Goal: Book appointment/travel/reservation

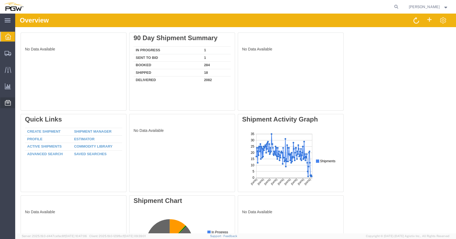
click at [0, 0] on span "Location Appointment" at bounding box center [0, 0] width 0 height 0
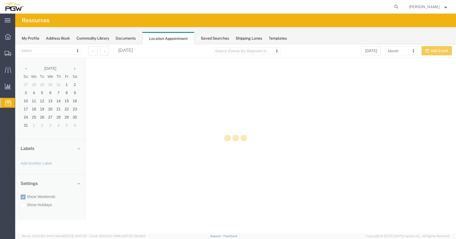
select select "28253"
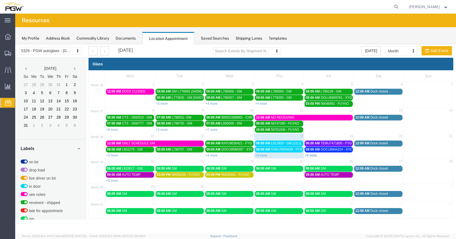
click at [312, 156] on link "+5 more" at bounding box center [311, 156] width 12 height 4
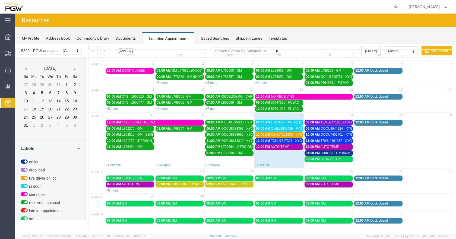
scroll to position [21, 0]
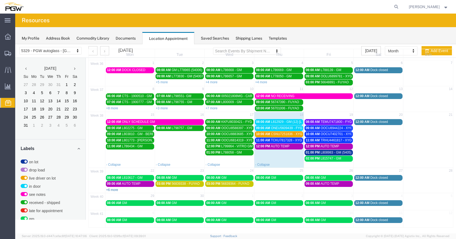
click at [111, 189] on link "+6 more" at bounding box center [112, 190] width 12 height 4
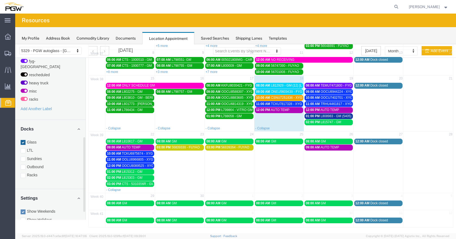
scroll to position [190, 0]
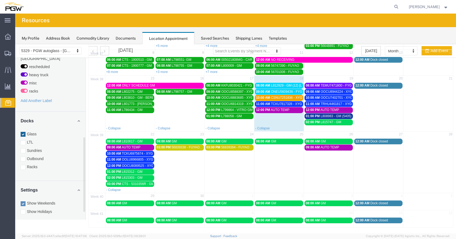
drag, startPoint x: 83, startPoint y: 130, endPoint x: 83, endPoint y: 218, distance: 87.1
click at [88, 221] on div "5329 - PGW autoglass - Chillicothe 5329 - PGW autoglass - [GEOGRAPHIC_DATA] [DA…" at bounding box center [235, 106] width 441 height 241
click at [23, 165] on div at bounding box center [23, 167] width 5 height 5
click at [15, 44] on input "Racks" at bounding box center [15, 44] width 0 height 0
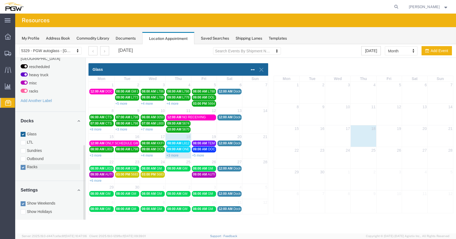
scroll to position [0, 0]
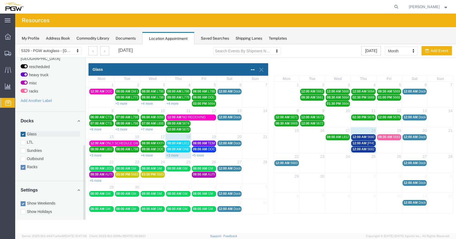
click at [23, 132] on div at bounding box center [23, 134] width 5 height 5
click at [15, 44] on input "Glass" at bounding box center [15, 44] width 0 height 0
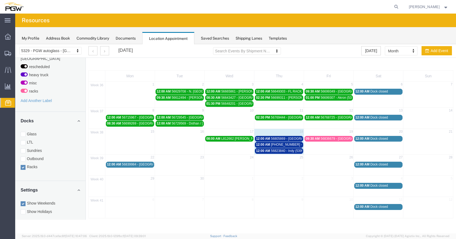
click at [290, 138] on span "56805869 - [GEOGRAPHIC_DATA] (54002)" at bounding box center [302, 139] width 63 height 4
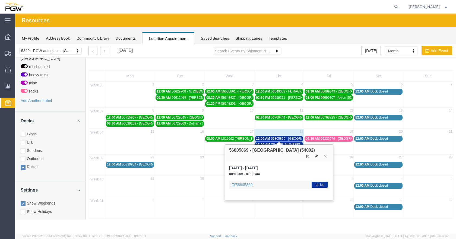
click at [291, 139] on span "56805869 - [GEOGRAPHIC_DATA] (54002)" at bounding box center [302, 139] width 63 height 4
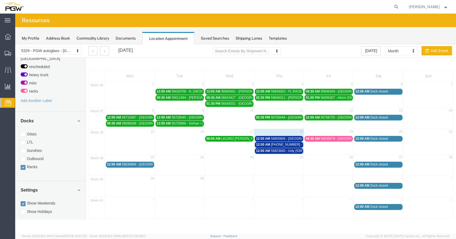
click at [292, 145] on span "[PHONE_NUMBER] - Mobile / [GEOGRAPHIC_DATA] (54007)" at bounding box center [316, 145] width 90 height 4
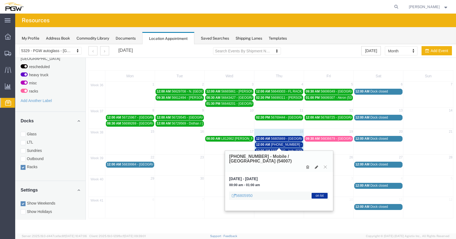
click at [292, 145] on span "[PHONE_NUMBER] - Mobile / [GEOGRAPHIC_DATA] (54007)" at bounding box center [316, 145] width 90 height 4
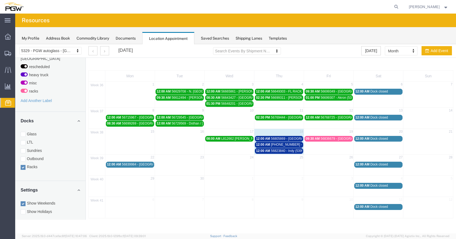
click at [294, 150] on span "56823840 - Indy (53990)" at bounding box center [288, 151] width 35 height 4
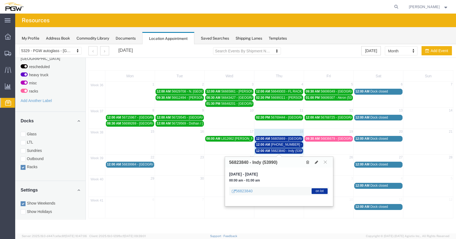
click at [295, 150] on span "56823840 - Indy (53990)" at bounding box center [288, 151] width 35 height 4
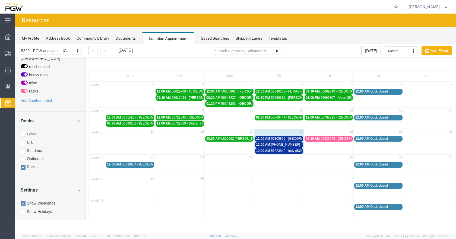
click at [330, 139] on span "56836679 - [GEOGRAPHIC_DATA]" at bounding box center [345, 139] width 51 height 4
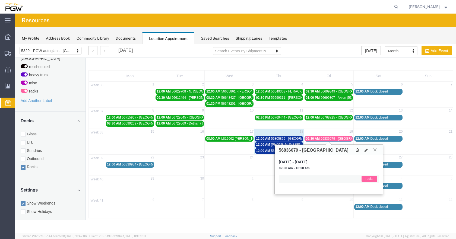
click at [330, 140] on span "56836679 - [GEOGRAPHIC_DATA]" at bounding box center [345, 139] width 51 height 4
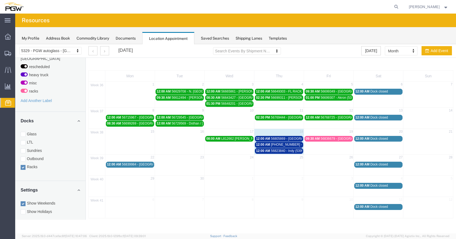
click at [275, 144] on span "[PHONE_NUMBER] - Mobile / [GEOGRAPHIC_DATA] (54007)" at bounding box center [316, 145] width 90 height 4
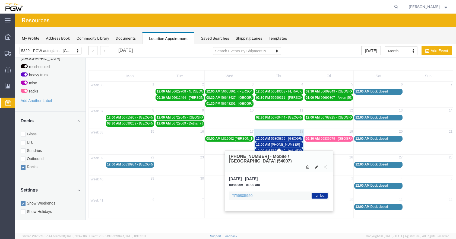
click at [276, 144] on span "[PHONE_NUMBER] - Mobile / [GEOGRAPHIC_DATA] (54007)" at bounding box center [316, 145] width 90 height 4
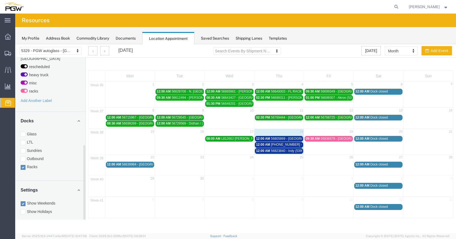
click at [23, 132] on div at bounding box center [23, 134] width 5 height 5
click at [15, 44] on input "Glass" at bounding box center [15, 44] width 0 height 0
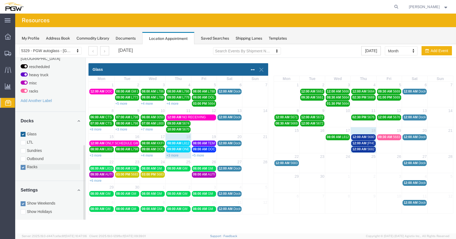
click at [22, 165] on div at bounding box center [23, 167] width 5 height 5
click at [15, 44] on input "Racks" at bounding box center [15, 44] width 0 height 0
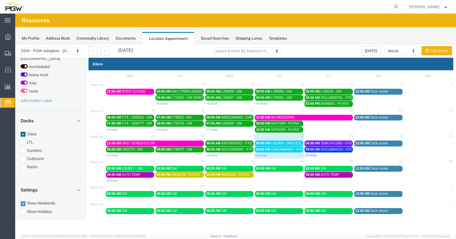
click at [314, 156] on link "+5 more" at bounding box center [311, 156] width 12 height 4
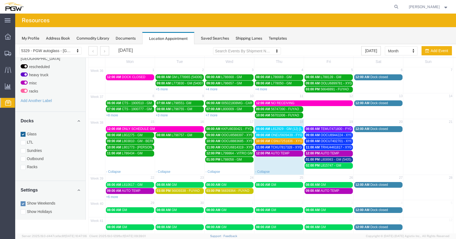
scroll to position [21, 0]
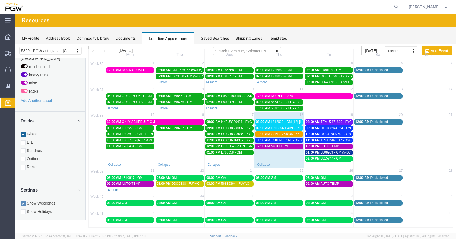
click at [117, 191] on link "+6 more" at bounding box center [112, 190] width 12 height 4
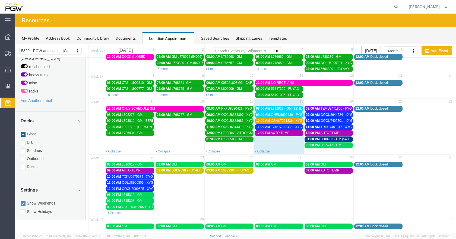
scroll to position [0, 0]
